Goal: Task Accomplishment & Management: Complete application form

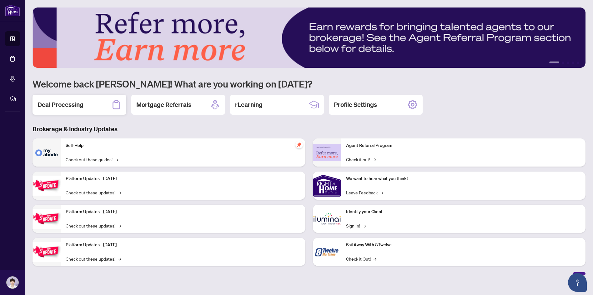
click at [92, 110] on div "Deal Processing" at bounding box center [80, 105] width 94 height 20
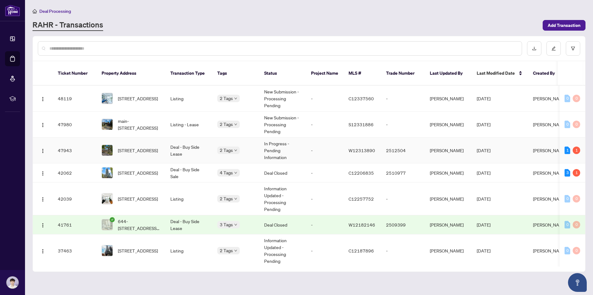
click at [209, 144] on td "Deal - Buy Side Lease" at bounding box center [188, 151] width 47 height 26
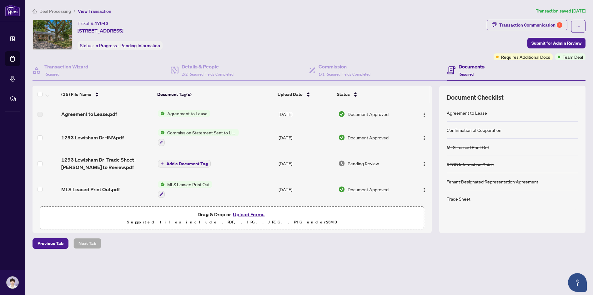
scroll to position [94, 0]
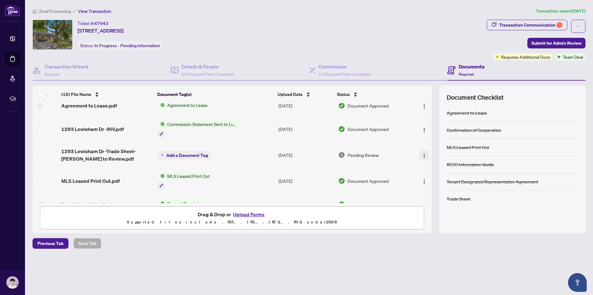
click at [422, 156] on img "button" at bounding box center [424, 155] width 5 height 5
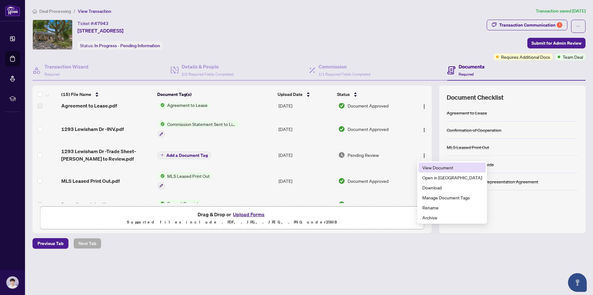
click at [439, 169] on span "View Document" at bounding box center [453, 167] width 60 height 7
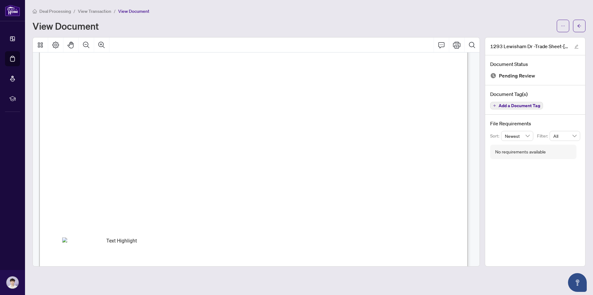
scroll to position [156, 0]
click at [459, 46] on icon "Print" at bounding box center [457, 45] width 8 height 8
click at [458, 46] on icon "Print" at bounding box center [457, 45] width 8 height 7
click at [581, 26] on icon "arrow-left" at bounding box center [579, 26] width 4 height 4
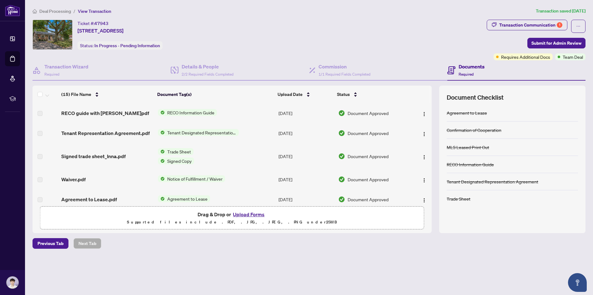
click at [241, 215] on button "Upload Forms" at bounding box center [248, 215] width 35 height 8
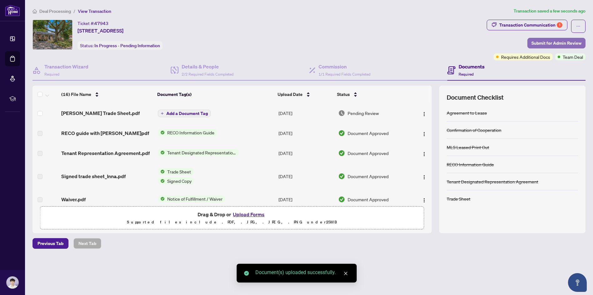
click at [555, 41] on span "Submit for Admin Review" at bounding box center [557, 43] width 50 height 10
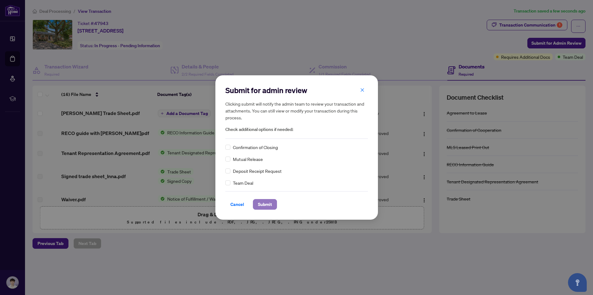
click at [264, 205] on span "Submit" at bounding box center [265, 205] width 14 height 10
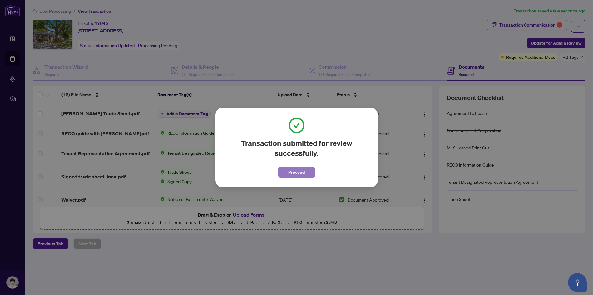
click at [293, 173] on span "Proceed" at bounding box center [296, 172] width 17 height 10
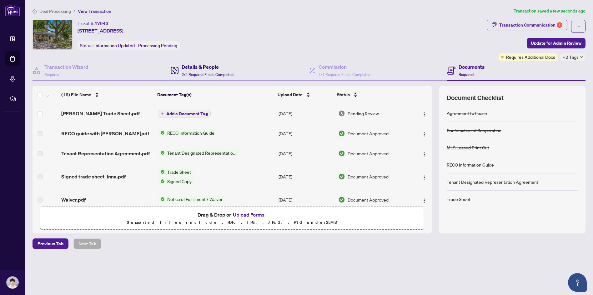
click at [211, 74] on span "2/2 Required Fields Completed" at bounding box center [208, 74] width 52 height 5
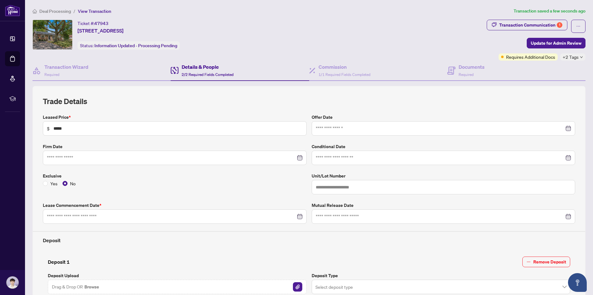
type input "**********"
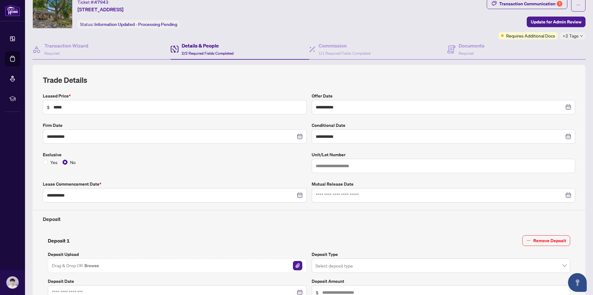
scroll to position [31, 0]
